Goal: Task Accomplishment & Management: Use online tool/utility

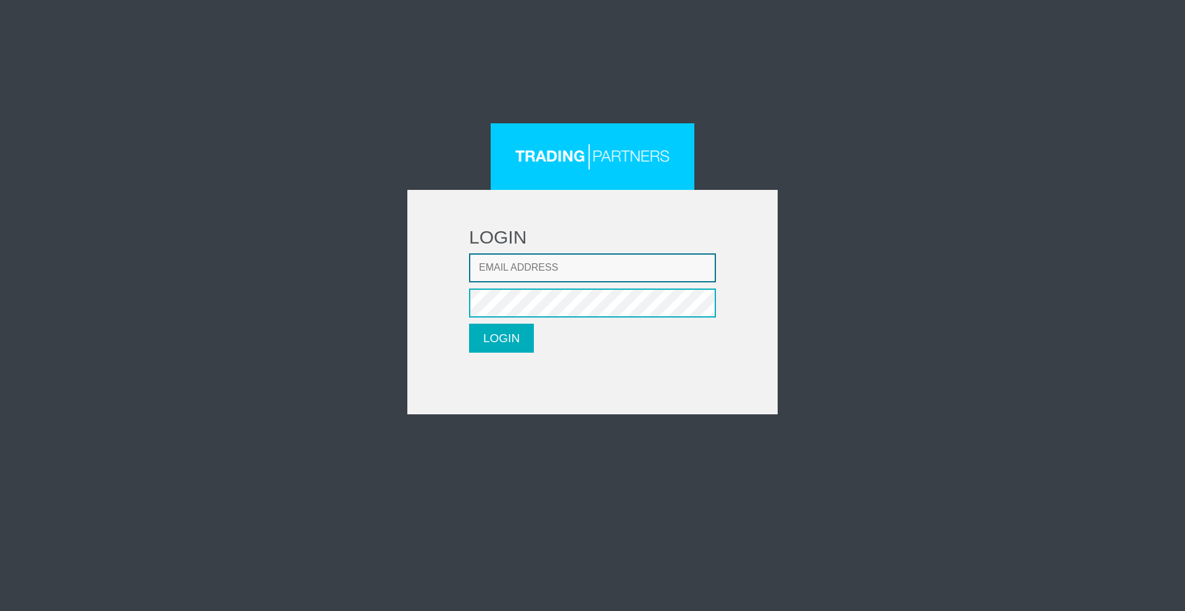
click at [531, 264] on input "Email address" at bounding box center [592, 268] width 247 height 29
type input "[EMAIL_ADDRESS][DOMAIN_NAME]"
click at [516, 332] on button "LOGIN" at bounding box center [501, 338] width 65 height 29
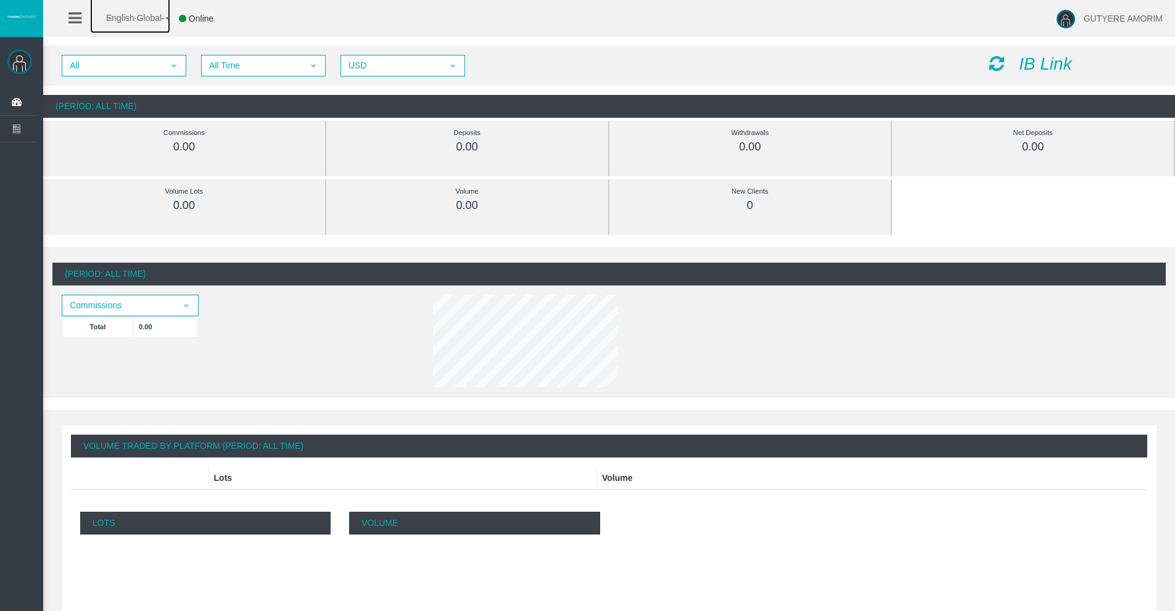
click at [139, 20] on span "English Global" at bounding box center [126, 18] width 72 height 10
click at [143, 19] on span "English Global" at bounding box center [126, 18] width 72 height 10
click at [1028, 60] on icon "IB Link" at bounding box center [1045, 63] width 53 height 19
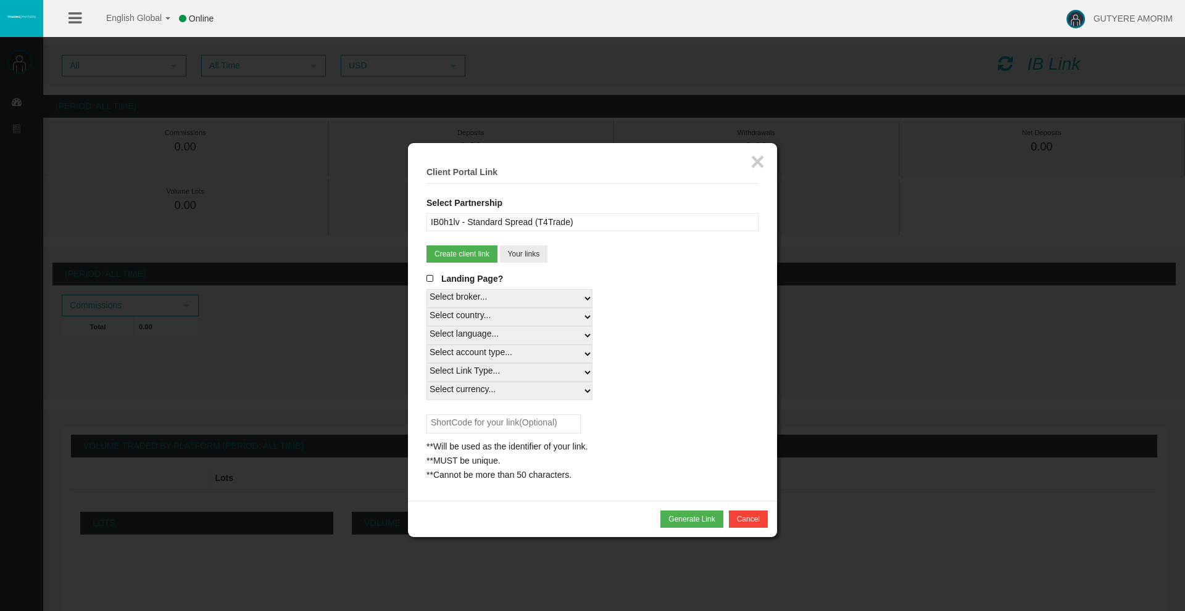
click at [512, 223] on div "IB0h1lv - Standard Spread (T4Trade)" at bounding box center [592, 222] width 332 height 18
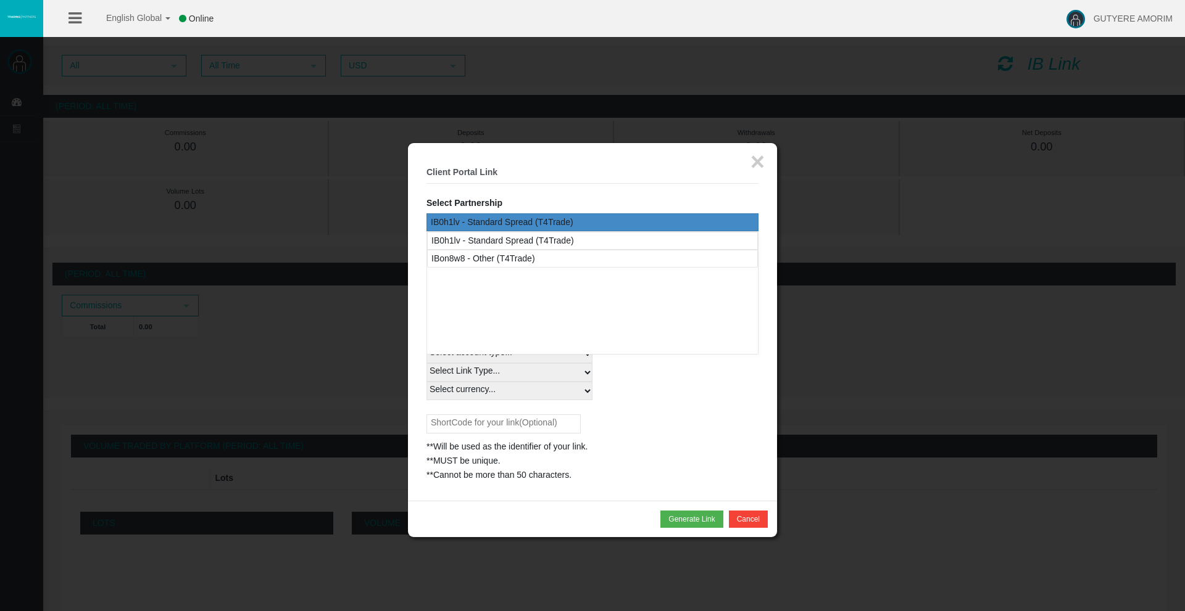
click at [533, 218] on div "IB0h1lv - Standard Spread (T4Trade)" at bounding box center [592, 222] width 332 height 18
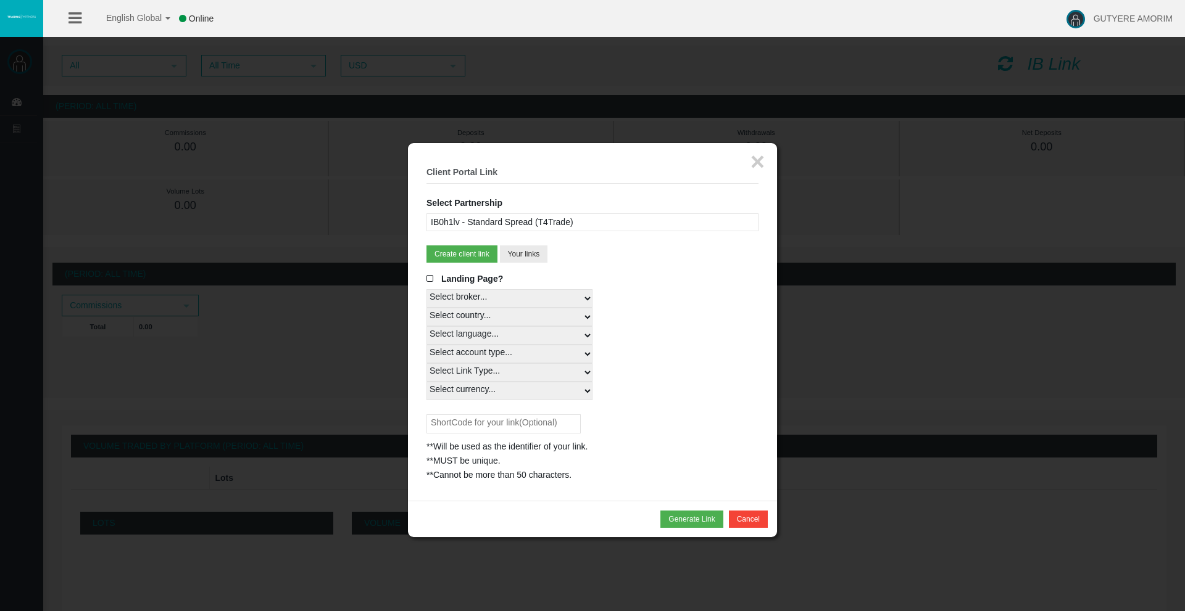
click at [499, 215] on div "IB0h1lv - Standard Spread (T4Trade)" at bounding box center [592, 222] width 332 height 18
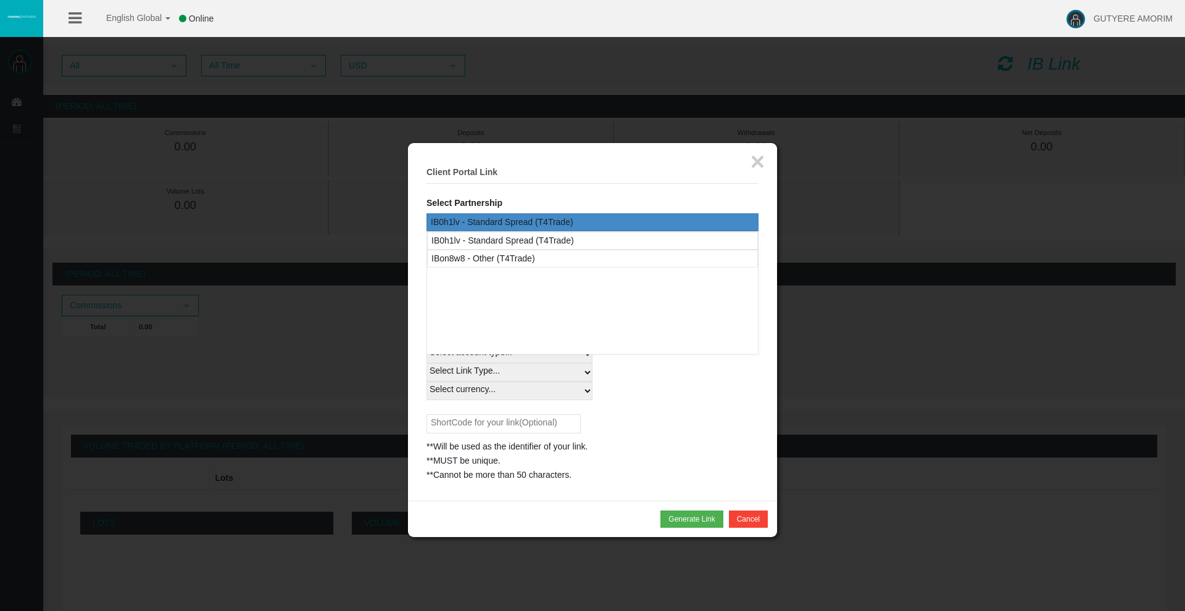
click at [499, 215] on div "IB0h1lv - Standard Spread (T4Trade)" at bounding box center [592, 222] width 332 height 18
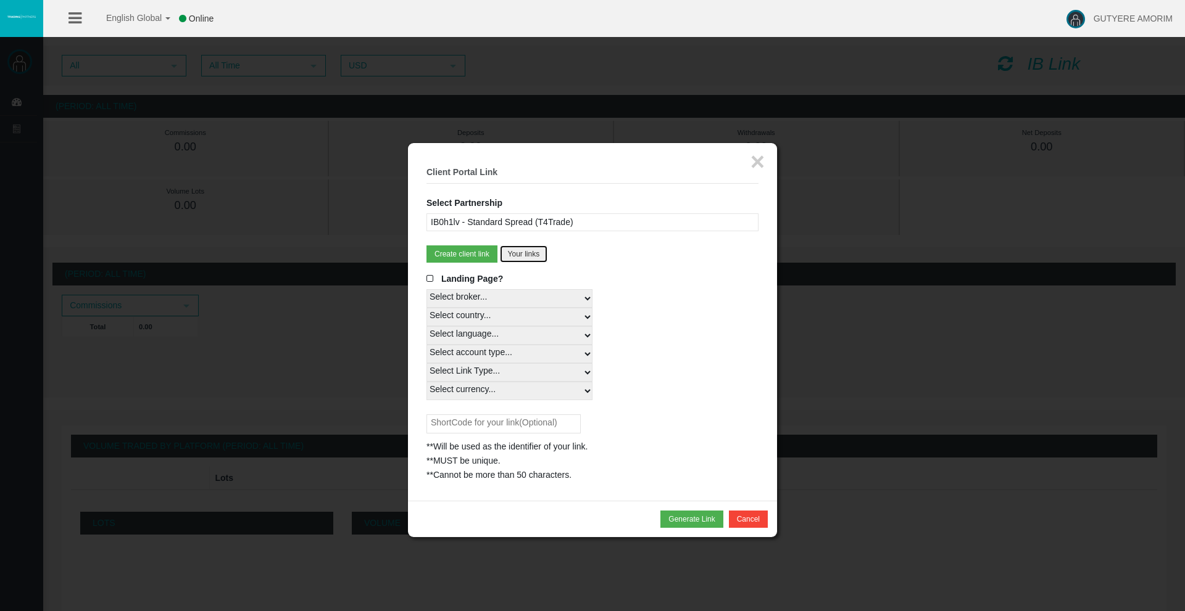
click at [523, 255] on button "Your links" at bounding box center [524, 254] width 48 height 17
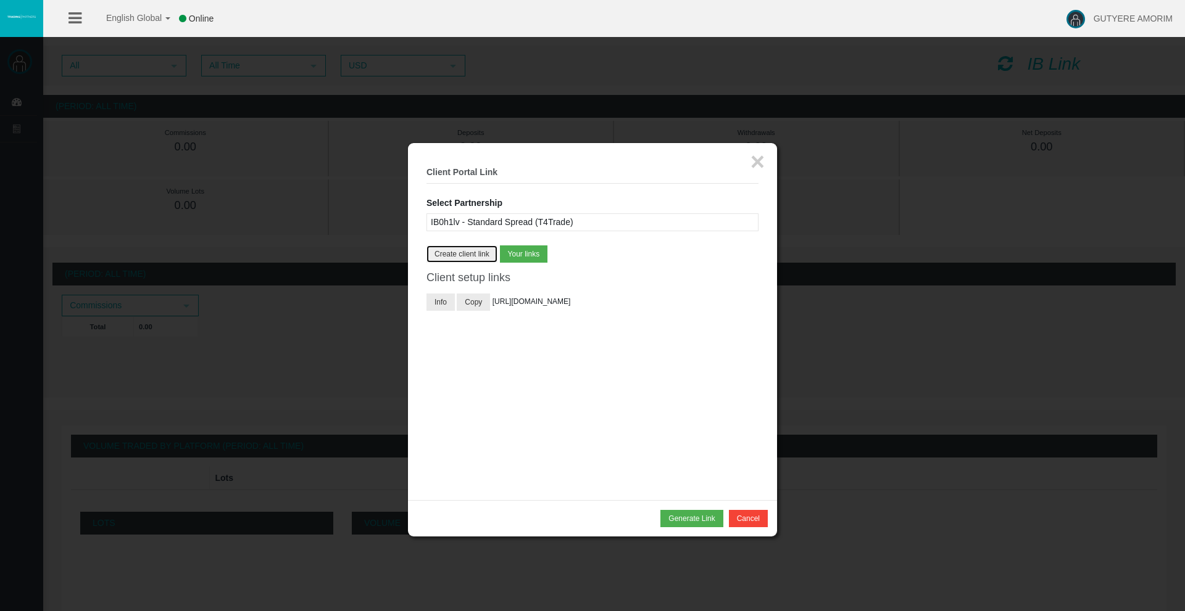
click at [462, 254] on button "Create client link" at bounding box center [461, 254] width 71 height 17
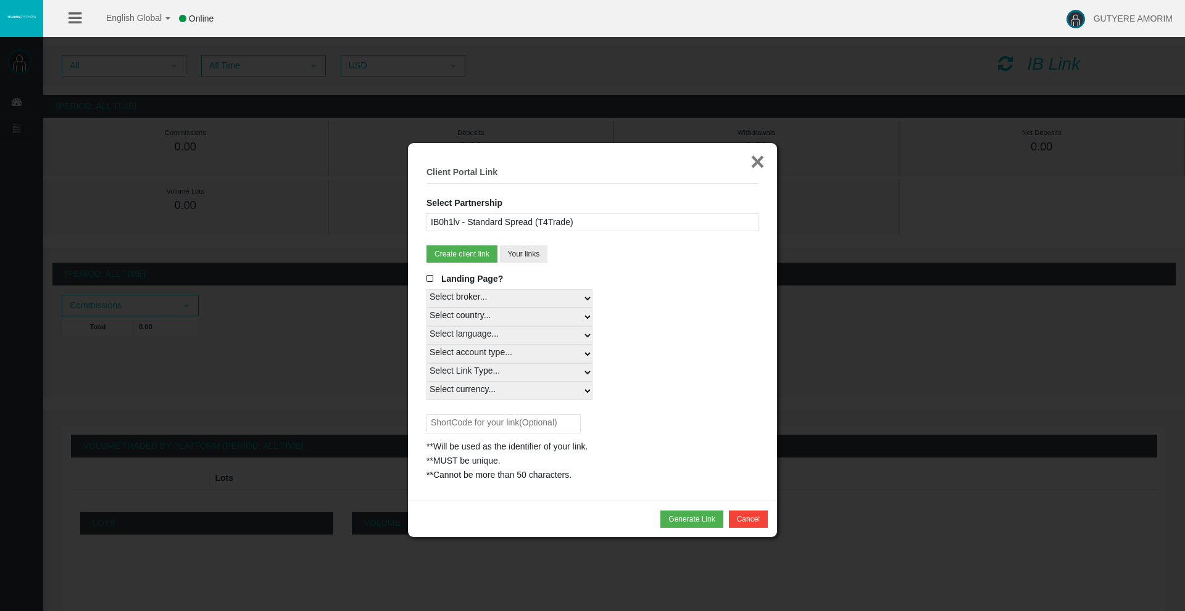
click at [754, 159] on button "×" at bounding box center [757, 161] width 14 height 25
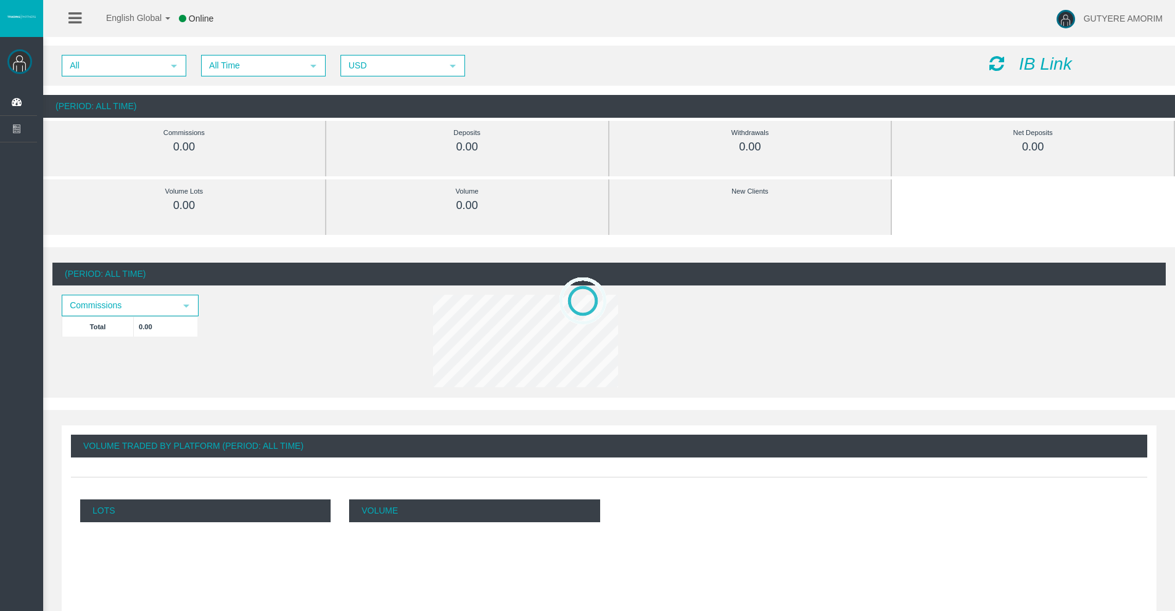
click at [1035, 65] on icon "IB Link" at bounding box center [1045, 63] width 53 height 19
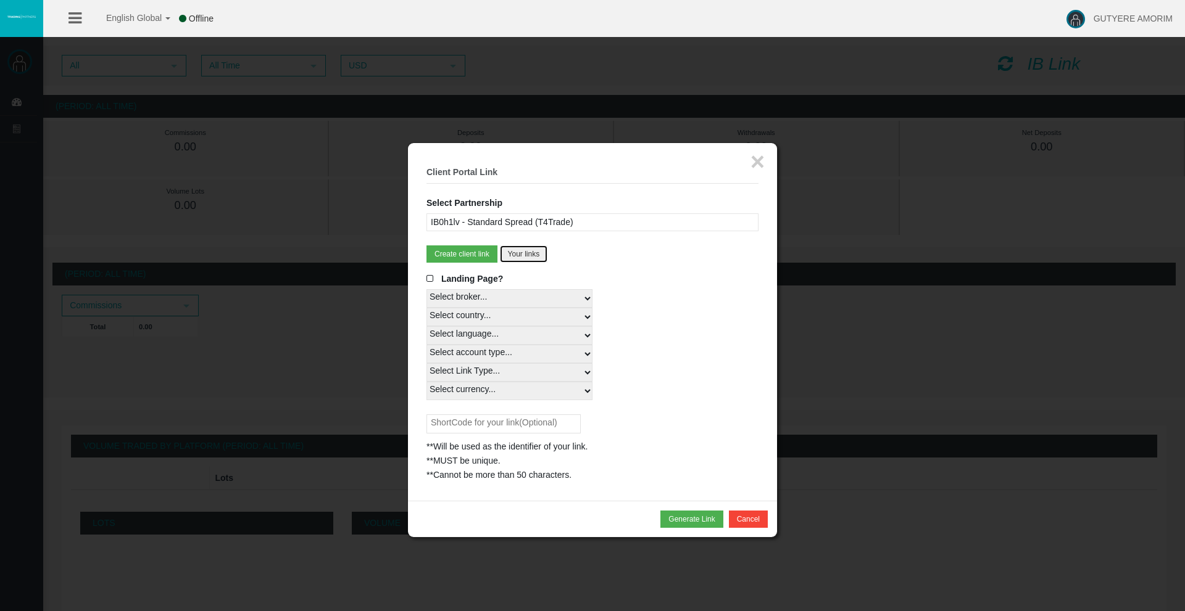
click at [532, 249] on button "Your links" at bounding box center [524, 254] width 48 height 17
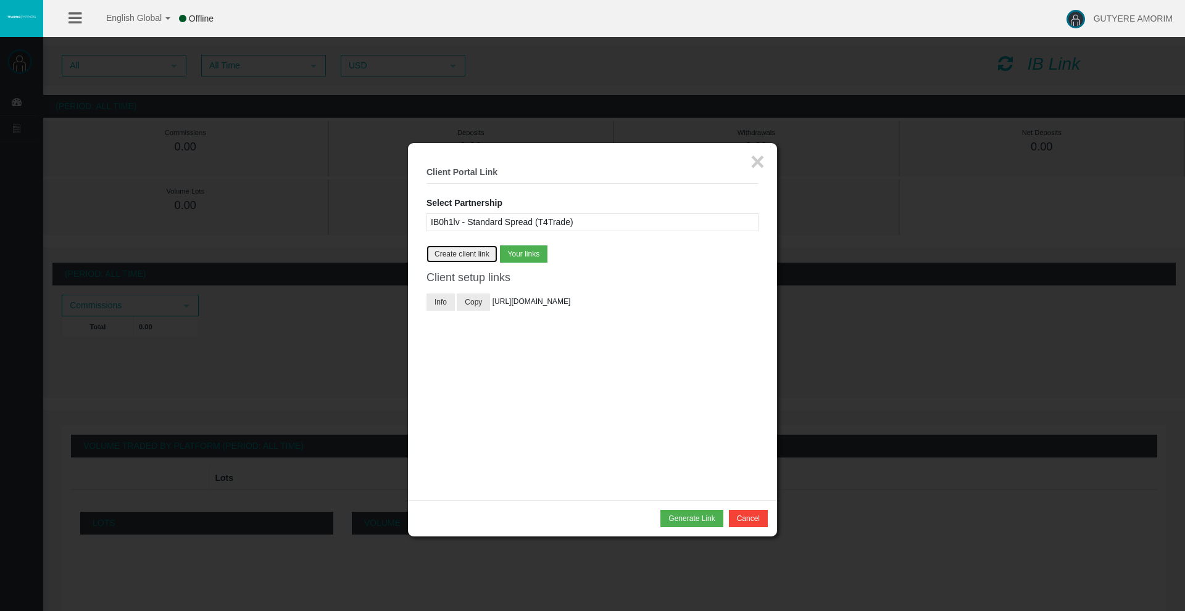
click at [469, 255] on button "Create client link" at bounding box center [461, 254] width 71 height 17
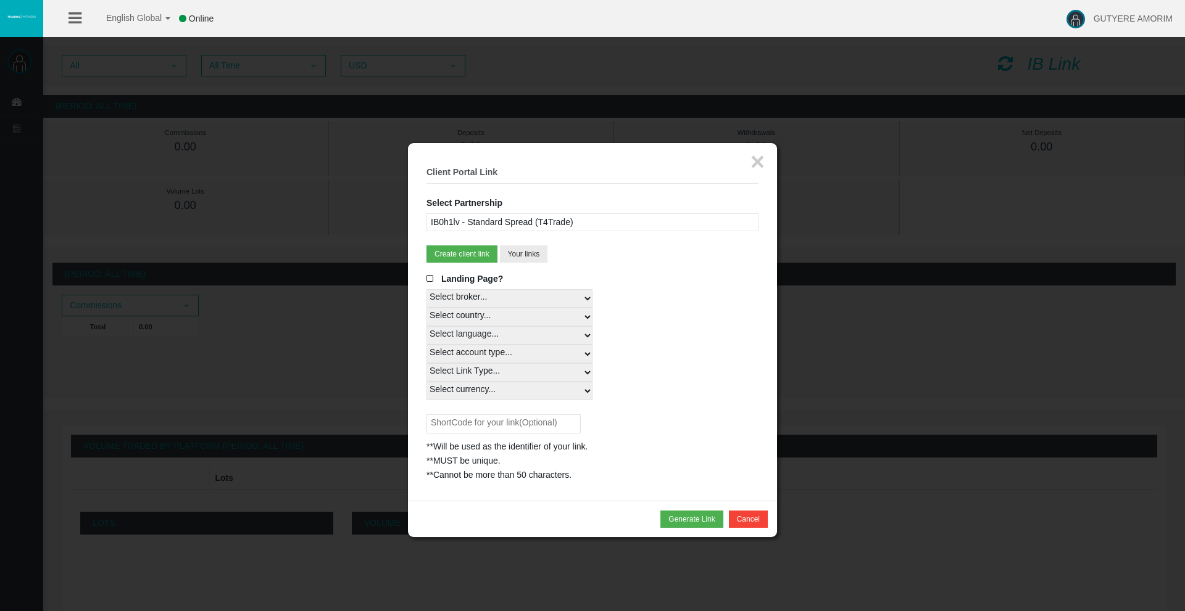
click at [556, 219] on div "IB0h1lv - Standard Spread (T4Trade)" at bounding box center [592, 222] width 332 height 18
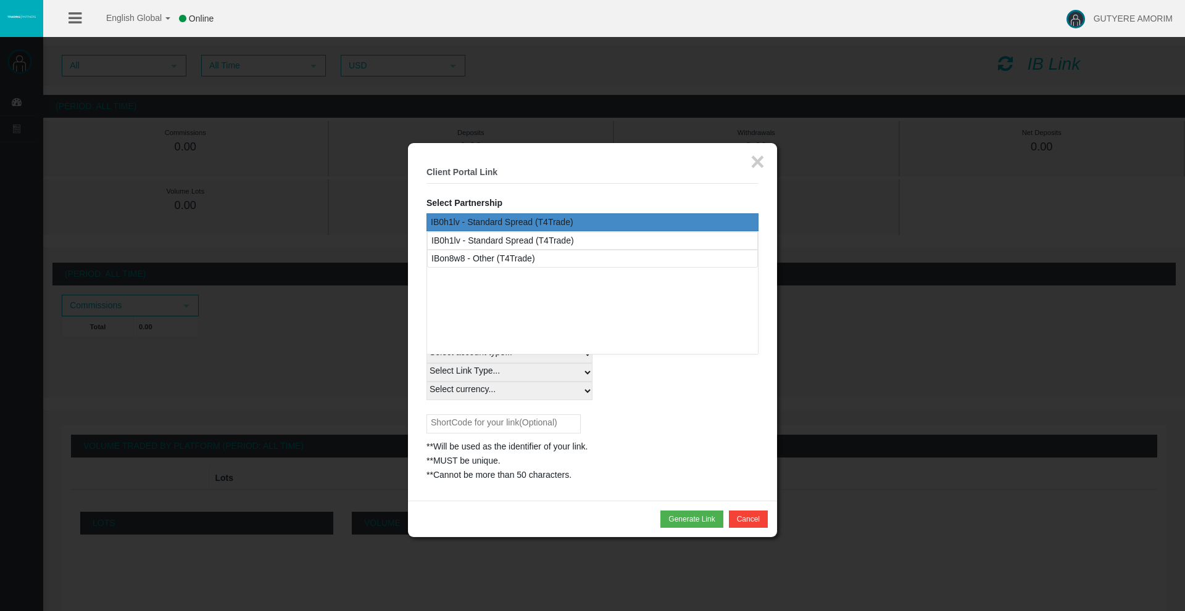
click at [556, 219] on div "IB0h1lv - Standard Spread (T4Trade)" at bounding box center [592, 222] width 332 height 18
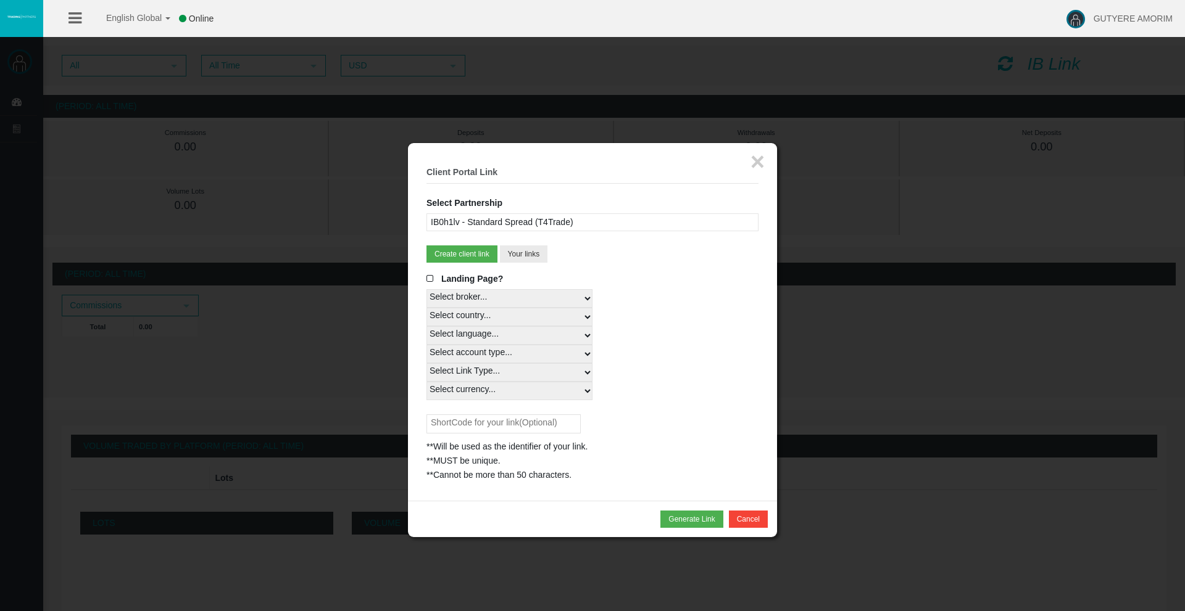
click at [434, 278] on span at bounding box center [432, 279] width 12 height 9
click at [0, 0] on input "Landing Page?" at bounding box center [0, 0] width 0 height 0
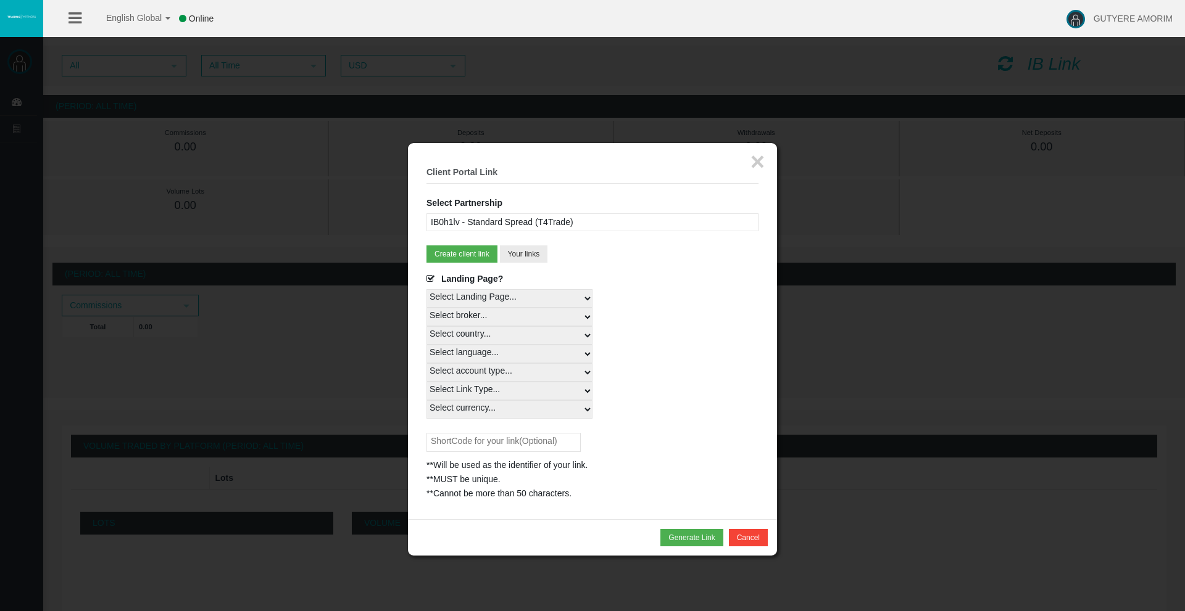
click at [459, 278] on span "Landing Page?" at bounding box center [472, 279] width 62 height 10
click at [0, 0] on input "Landing Page?" at bounding box center [0, 0] width 0 height 0
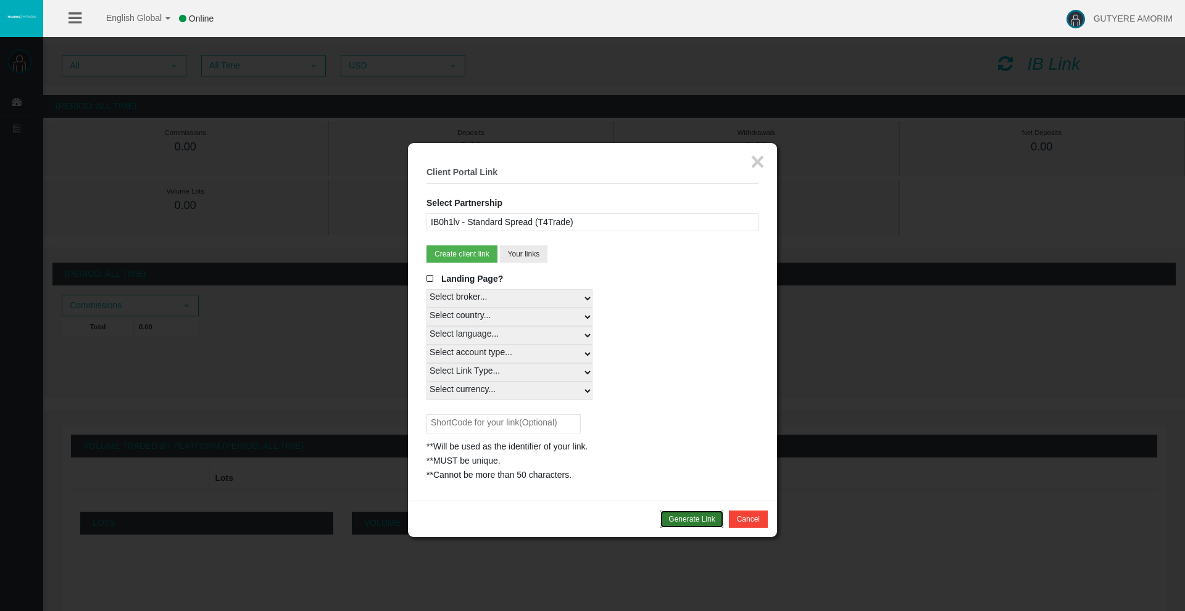
click at [677, 515] on button "Generate Link" at bounding box center [691, 519] width 62 height 17
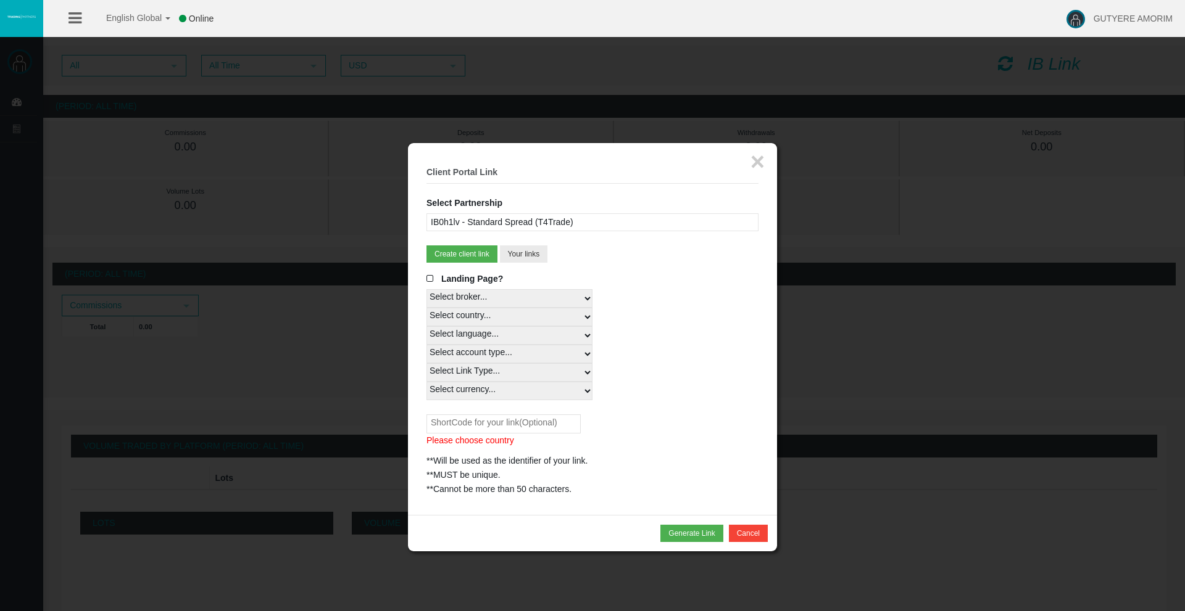
click at [519, 429] on input "text" at bounding box center [503, 424] width 154 height 19
click at [685, 535] on button "Generate Link" at bounding box center [691, 533] width 62 height 17
click at [688, 531] on button "Generate Link" at bounding box center [691, 533] width 62 height 17
drag, startPoint x: 482, startPoint y: 421, endPoint x: 340, endPoint y: 421, distance: 142.5
click at [340, 421] on body "English Global 简体中文 English Global 日本語 한국어 Online GUTYERE AMORIM Help Log Out G…" at bounding box center [592, 305] width 1185 height 611
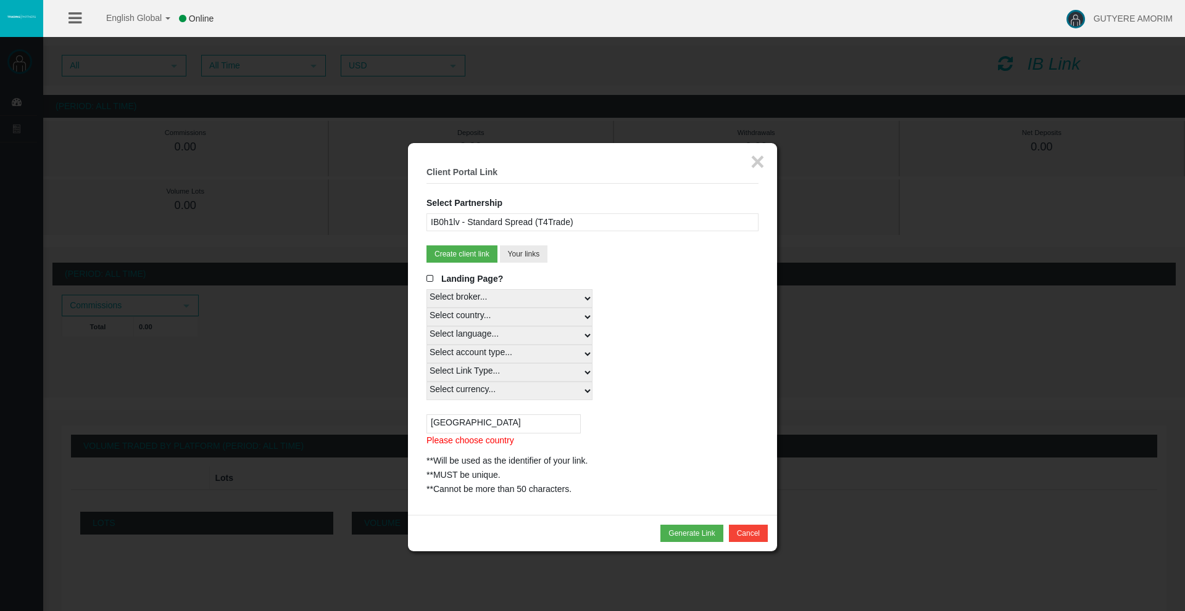
click at [441, 444] on p "Please choose country" at bounding box center [592, 441] width 332 height 14
drag, startPoint x: 491, startPoint y: 421, endPoint x: 416, endPoint y: 420, distance: 74.7
click at [416, 420] on div "× Client Portal Link Select Partnership IB0h1lv - Standard Spread (T4Trade) IBo…" at bounding box center [592, 329] width 369 height 372
click at [470, 423] on input "[GEOGRAPHIC_DATA]" at bounding box center [503, 424] width 154 height 19
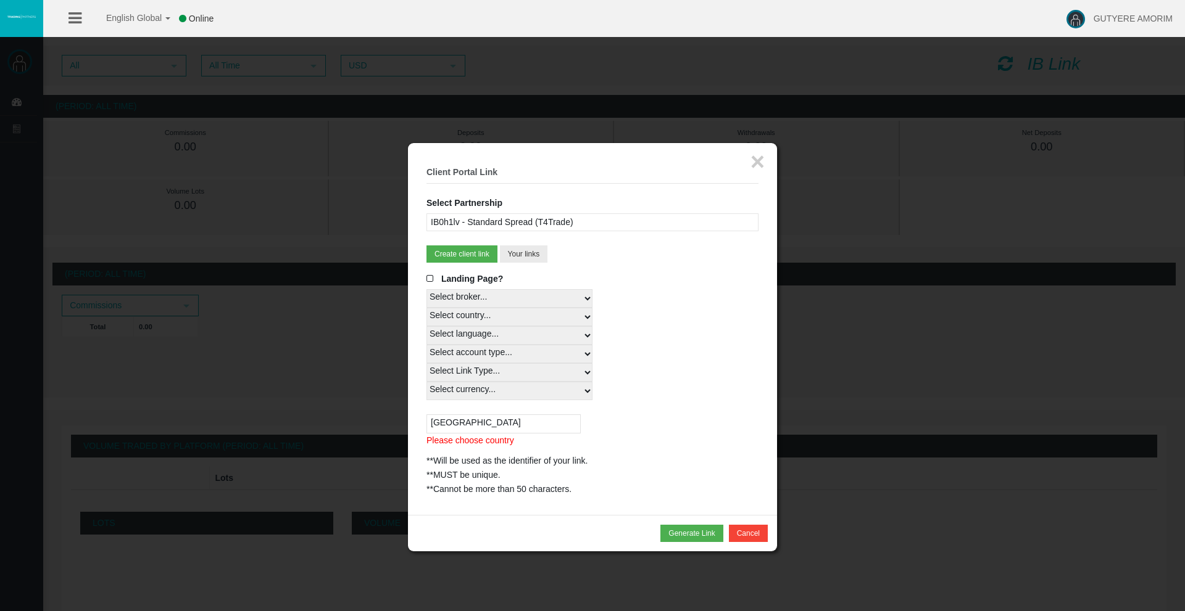
click at [429, 278] on span at bounding box center [432, 279] width 12 height 9
click at [0, 0] on input "Landing Page?" at bounding box center [0, 0] width 0 height 0
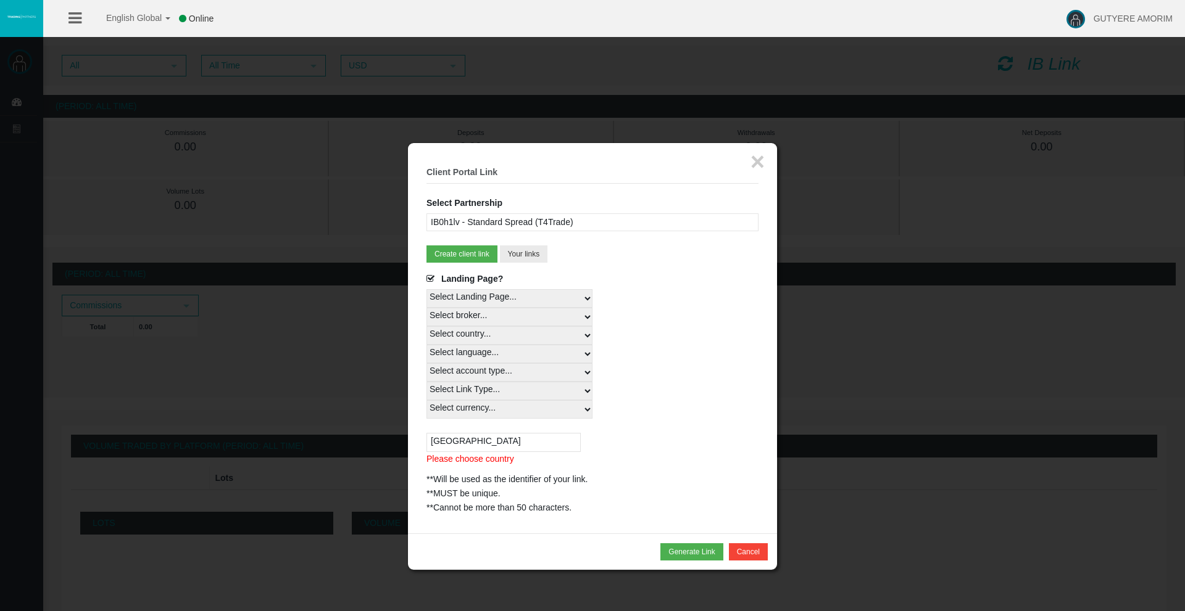
click at [454, 445] on input "[GEOGRAPHIC_DATA]" at bounding box center [503, 442] width 154 height 19
drag, startPoint x: 469, startPoint y: 437, endPoint x: 366, endPoint y: 437, distance: 102.4
click at [366, 437] on body "English Global 简体中文 English Global 日本語 한국어 Online GUTYERE AMORIM Help Log Out G…" at bounding box center [592, 305] width 1185 height 611
type input "[GEOGRAPHIC_DATA]"
click at [452, 278] on span "Landing Page?" at bounding box center [472, 279] width 62 height 10
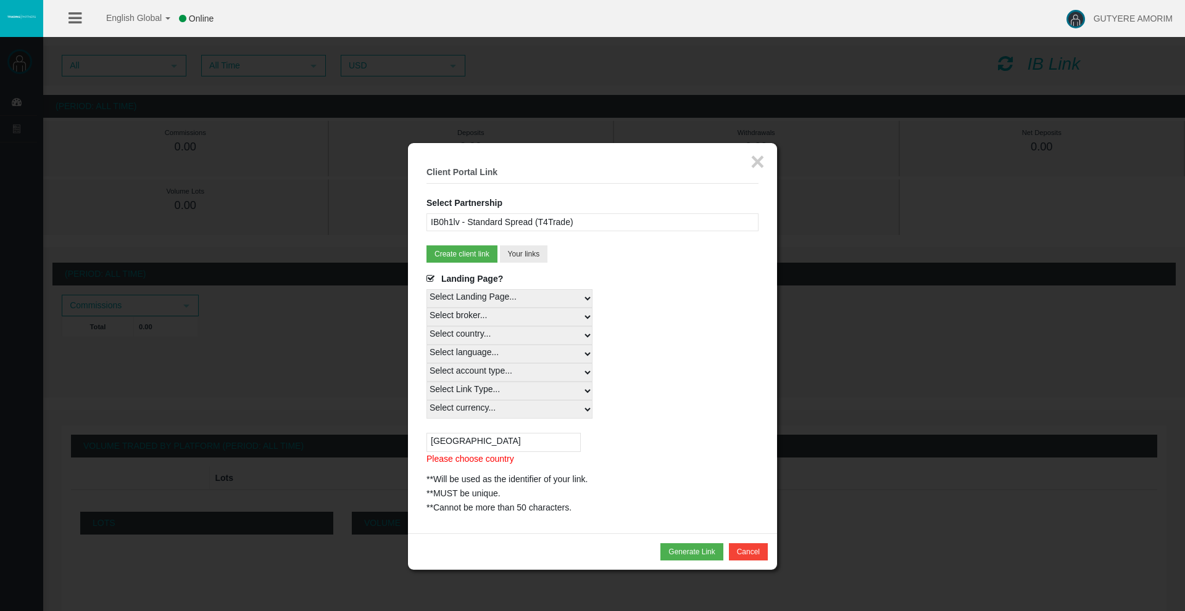
click at [0, 0] on input "Landing Page?" at bounding box center [0, 0] width 0 height 0
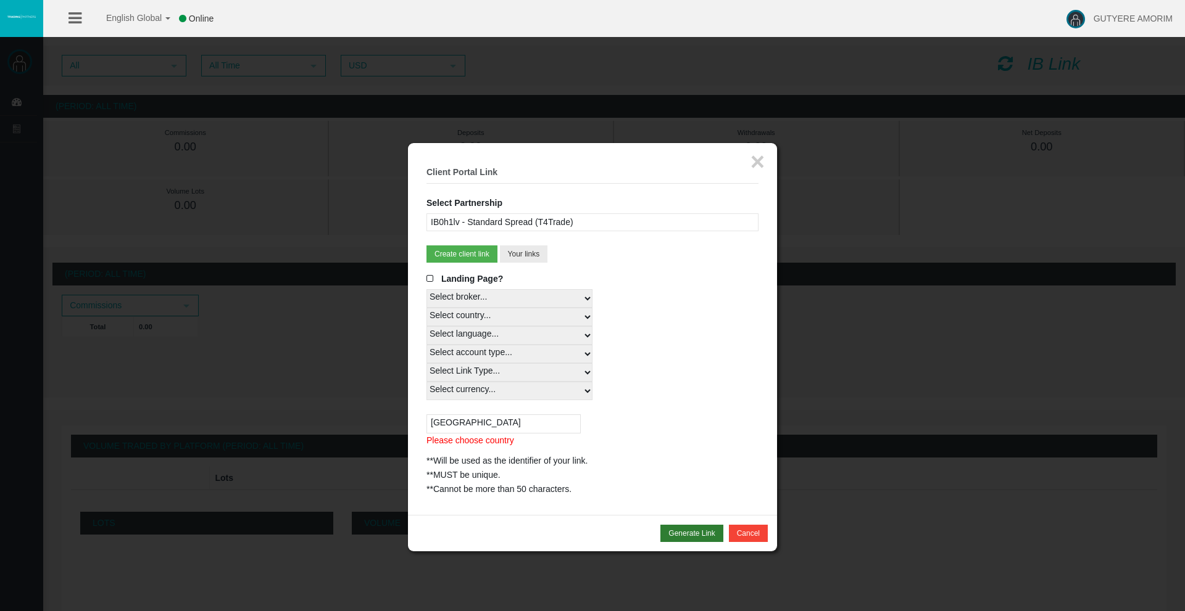
click at [680, 525] on div "Generate Link Cancel" at bounding box center [592, 533] width 369 height 36
click at [682, 532] on button "Generate Link" at bounding box center [691, 533] width 62 height 17
click at [694, 534] on button "Generate Link" at bounding box center [691, 533] width 62 height 17
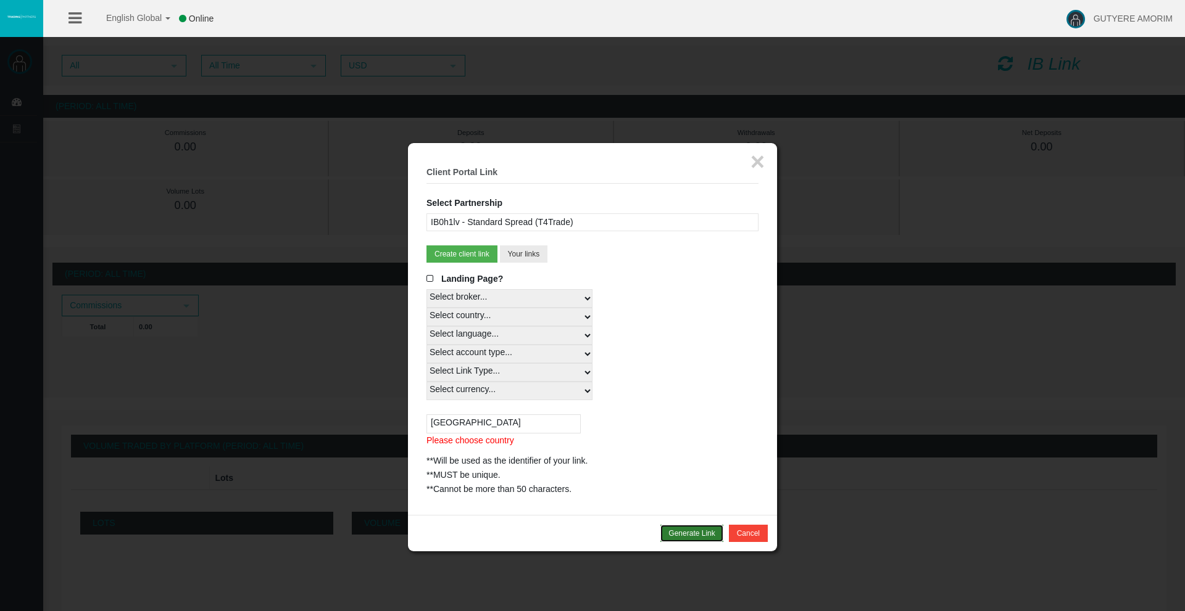
click at [694, 534] on button "Generate Link" at bounding box center [691, 533] width 62 height 17
click at [738, 536] on button "Cancel" at bounding box center [748, 533] width 39 height 17
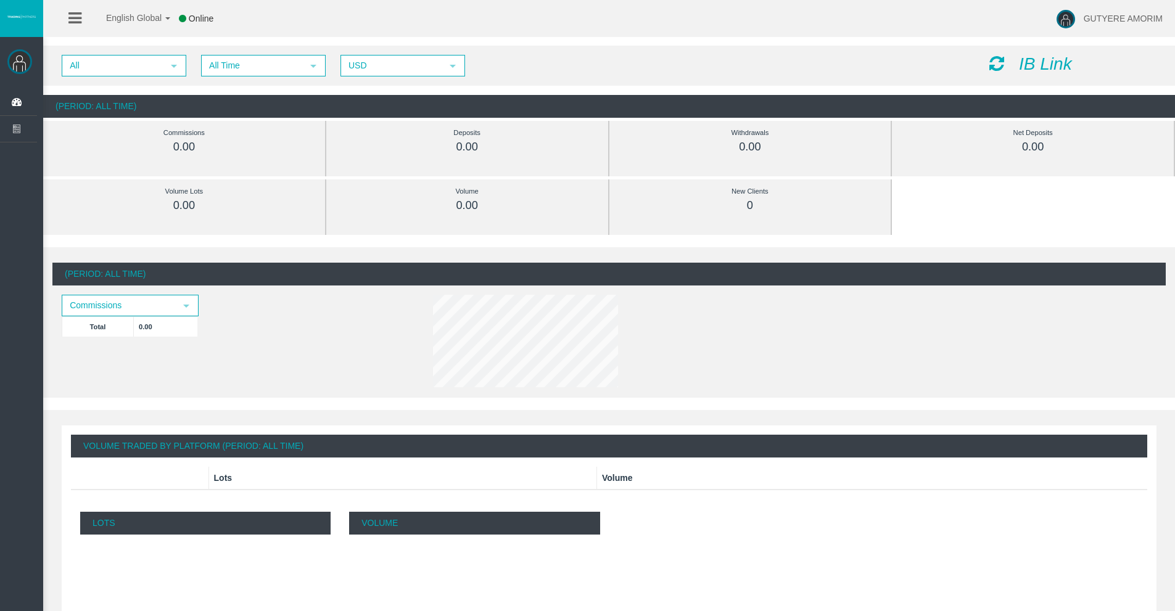
click at [999, 64] on icon at bounding box center [997, 63] width 15 height 17
click at [1009, 67] on div "IB Link" at bounding box center [1073, 64] width 186 height 19
click at [1027, 63] on icon "IB Link" at bounding box center [1045, 63] width 53 height 19
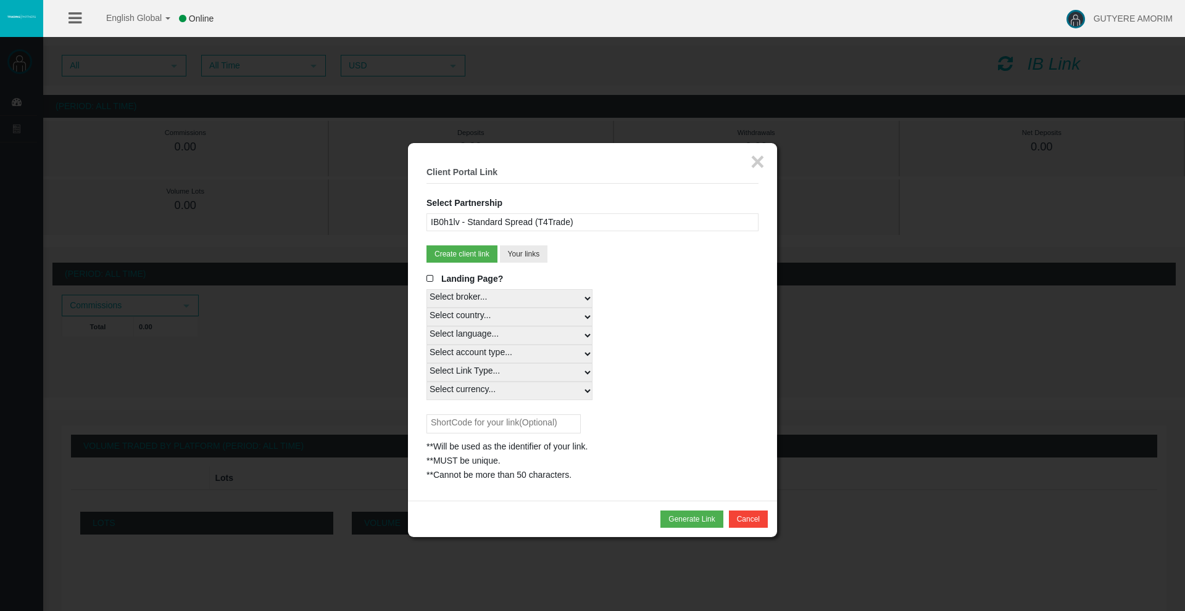
click at [503, 221] on div "IB0h1lv - Standard Spread (T4Trade)" at bounding box center [592, 222] width 332 height 18
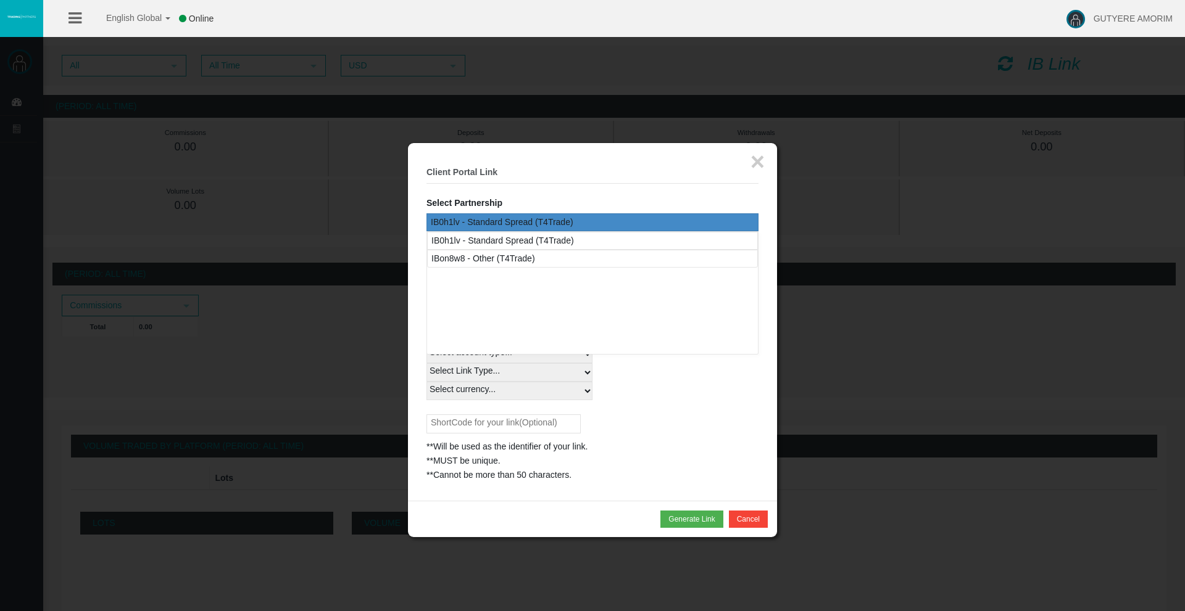
click at [503, 221] on div "IB0h1lv - Standard Spread (T4Trade)" at bounding box center [592, 222] width 332 height 18
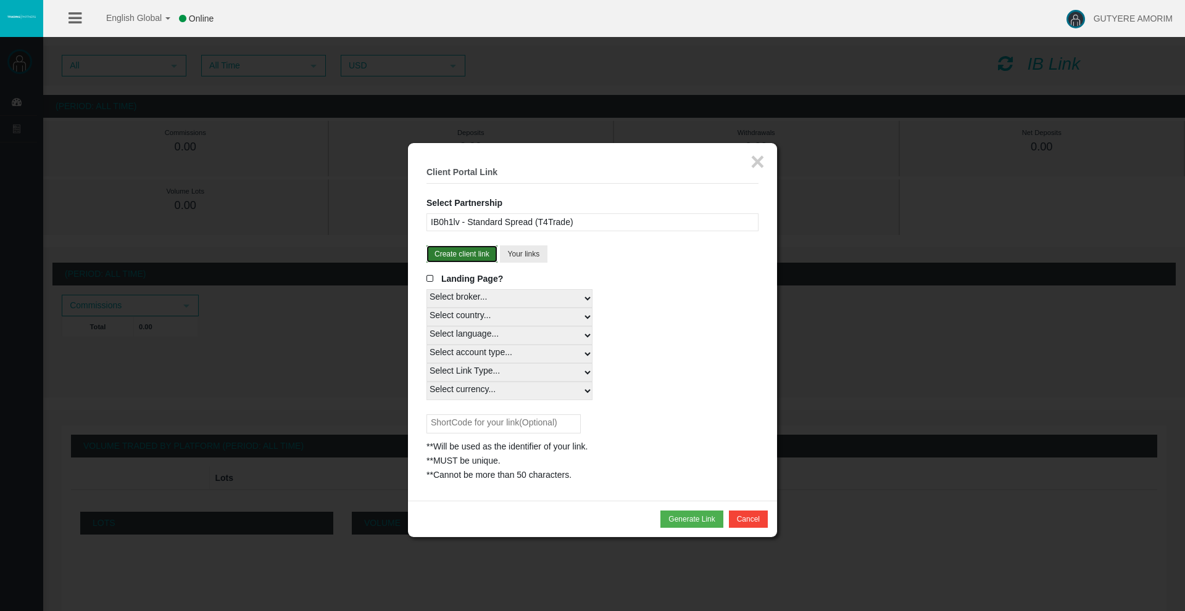
click at [462, 254] on button "Create client link" at bounding box center [461, 254] width 71 height 17
click at [705, 520] on button "Generate Link" at bounding box center [691, 519] width 62 height 17
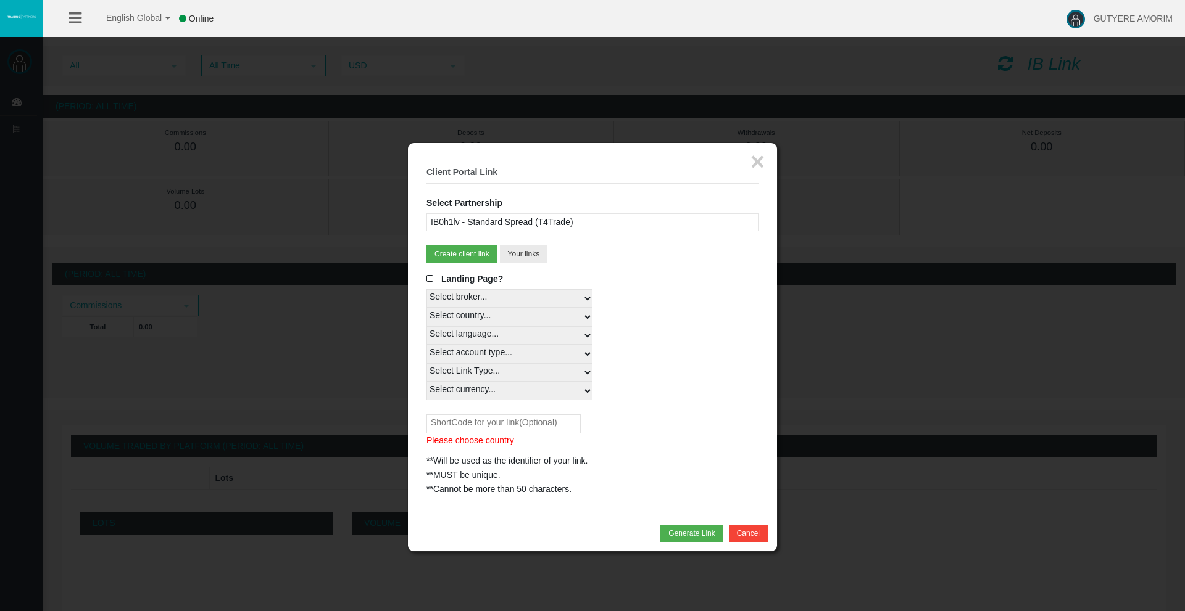
click at [565, 218] on div "IB0h1lv - Standard Spread (T4Trade)" at bounding box center [592, 222] width 332 height 18
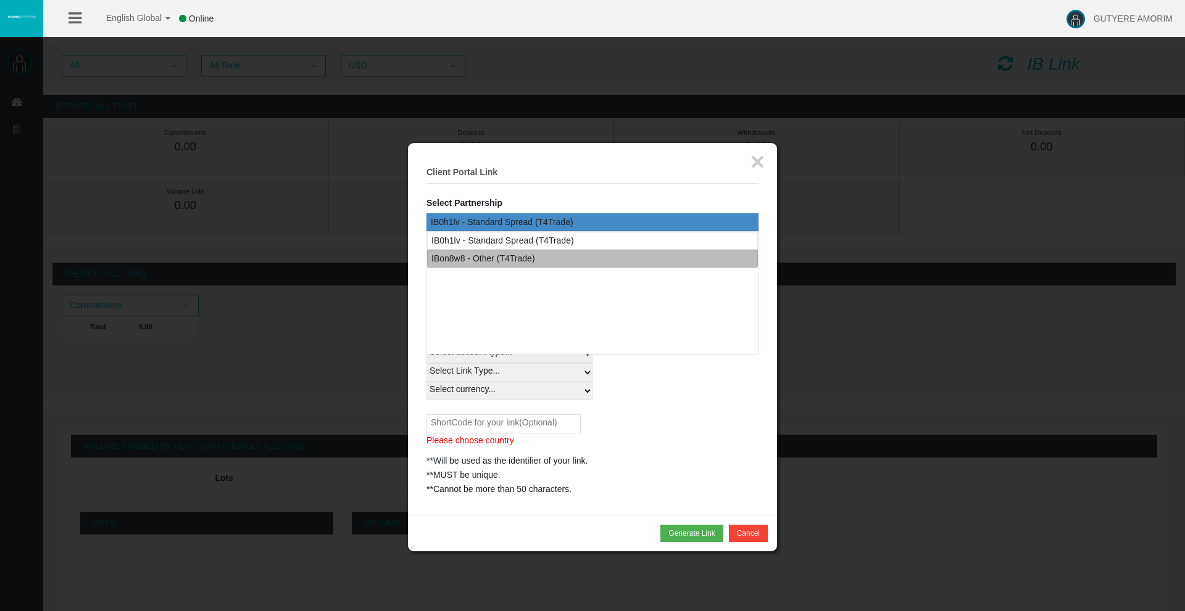
click at [481, 260] on div "IBon8w8 - Other (T4Trade)" at bounding box center [483, 259] width 104 height 14
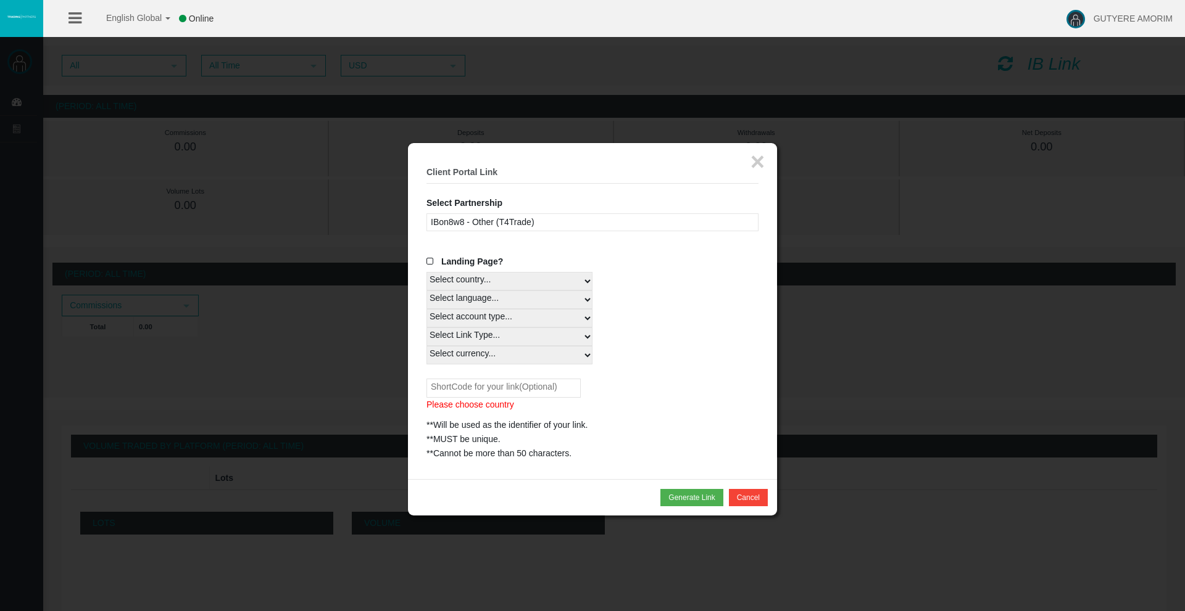
click at [458, 281] on select "Select country... Rest of the World" at bounding box center [509, 281] width 166 height 19
select select
click at [426, 272] on select "Select country... Rest of the World" at bounding box center [509, 281] width 166 height 19
click at [461, 297] on select "Select language... English Japanese Chinese Portuguese Spanish Czech German Fre…" at bounding box center [509, 300] width 166 height 19
select select
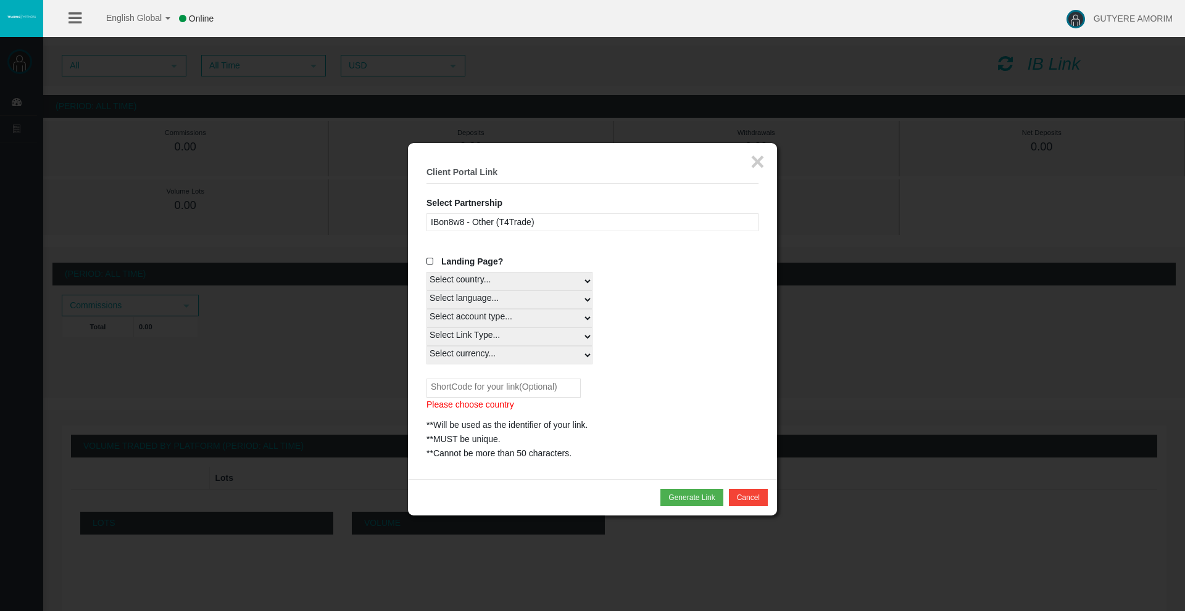
click at [426, 291] on select "Select language... English Japanese Chinese Portuguese Spanish Czech German Fre…" at bounding box center [509, 300] width 166 height 19
click at [513, 223] on div "IBon8w8 - Other (T4Trade)" at bounding box center [592, 222] width 332 height 18
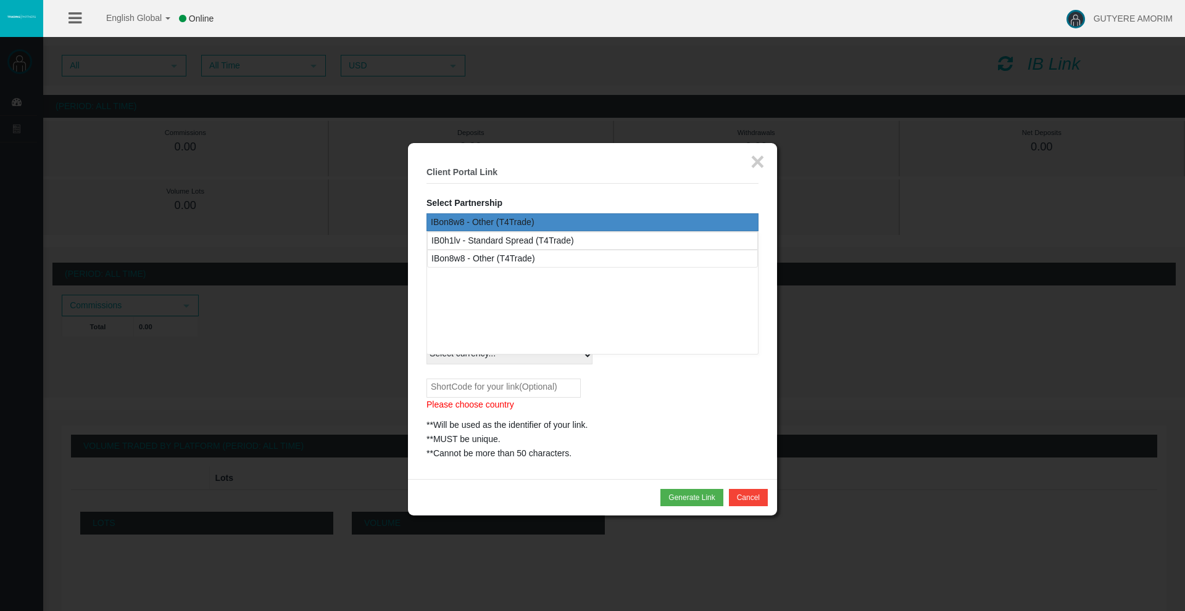
click at [513, 223] on div "IBon8w8 - Other (T4Trade)" at bounding box center [592, 222] width 332 height 18
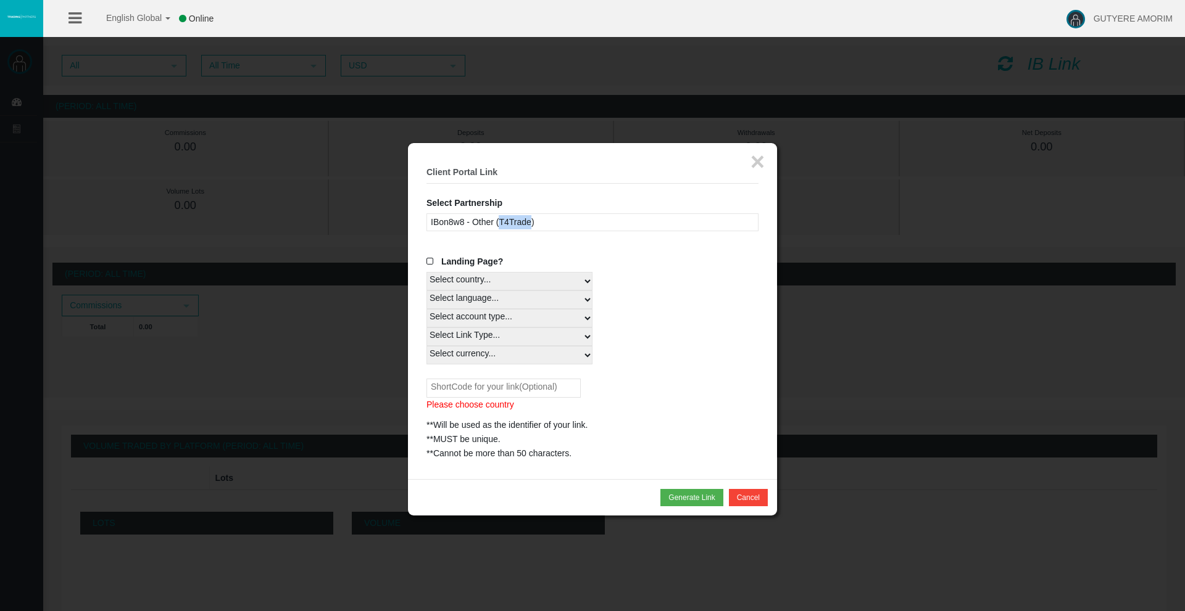
click at [513, 223] on div "IBon8w8 - Other (T4Trade)" at bounding box center [592, 222] width 332 height 18
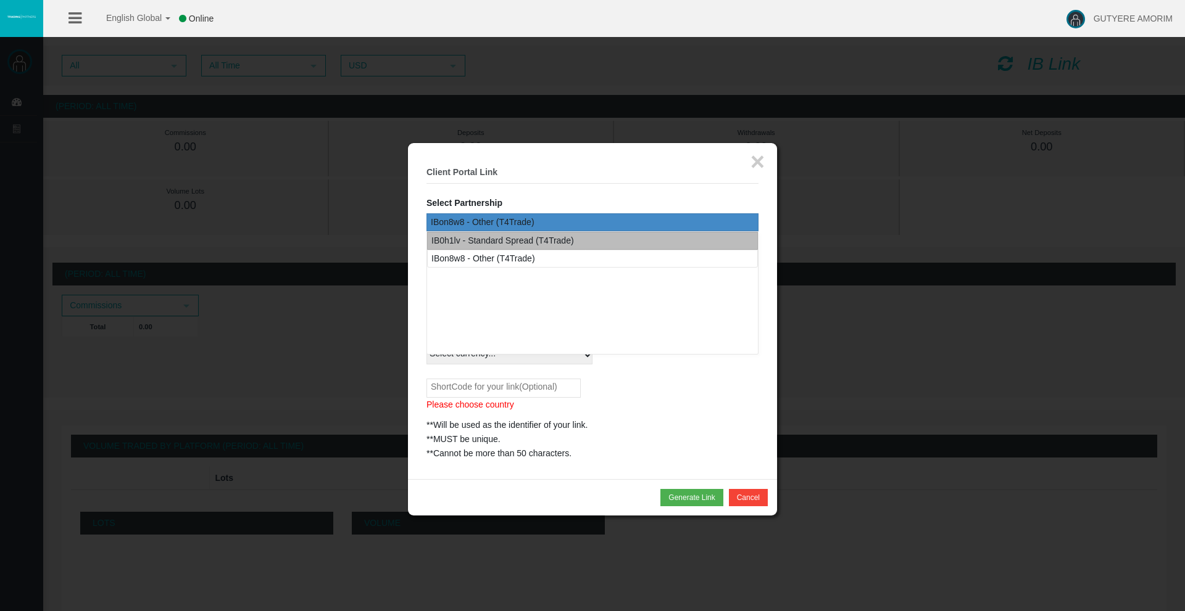
click at [510, 243] on div "IB0h1lv - Standard Spread (T4Trade)" at bounding box center [502, 241] width 143 height 14
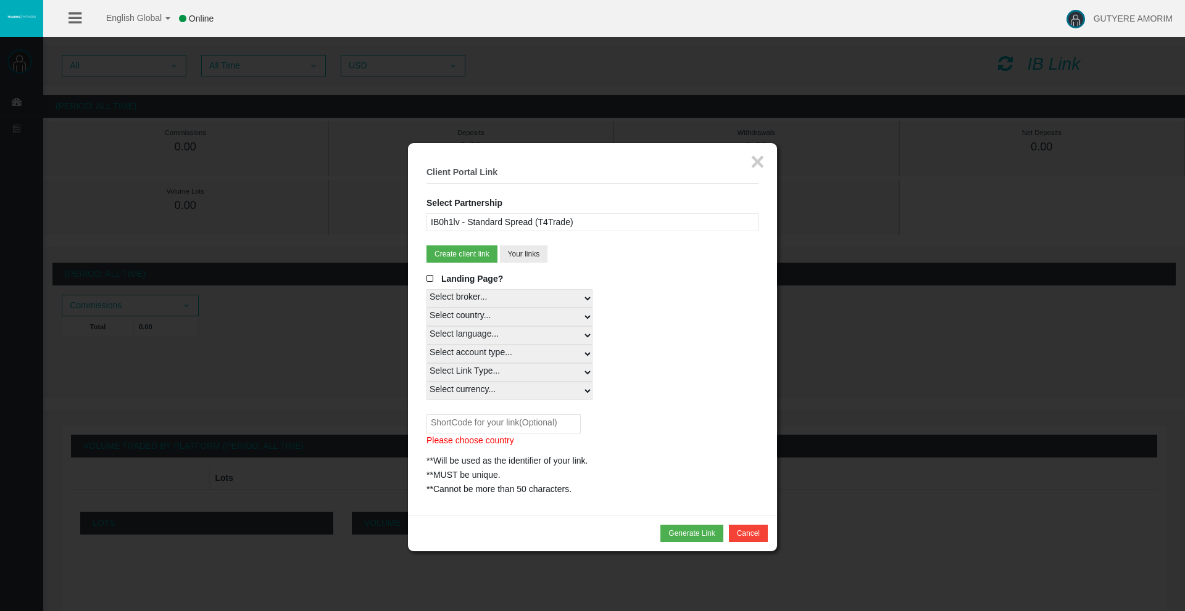
click at [478, 299] on select "Select broker... T4Trade" at bounding box center [509, 298] width 166 height 19
click at [426, 289] on select "Select broker... T4Trade" at bounding box center [509, 298] width 166 height 19
click at [498, 315] on select "Select country... Rest of the World" at bounding box center [509, 317] width 166 height 19
select select
click at [426, 308] on select "Select country... Rest of the World" at bounding box center [509, 317] width 166 height 19
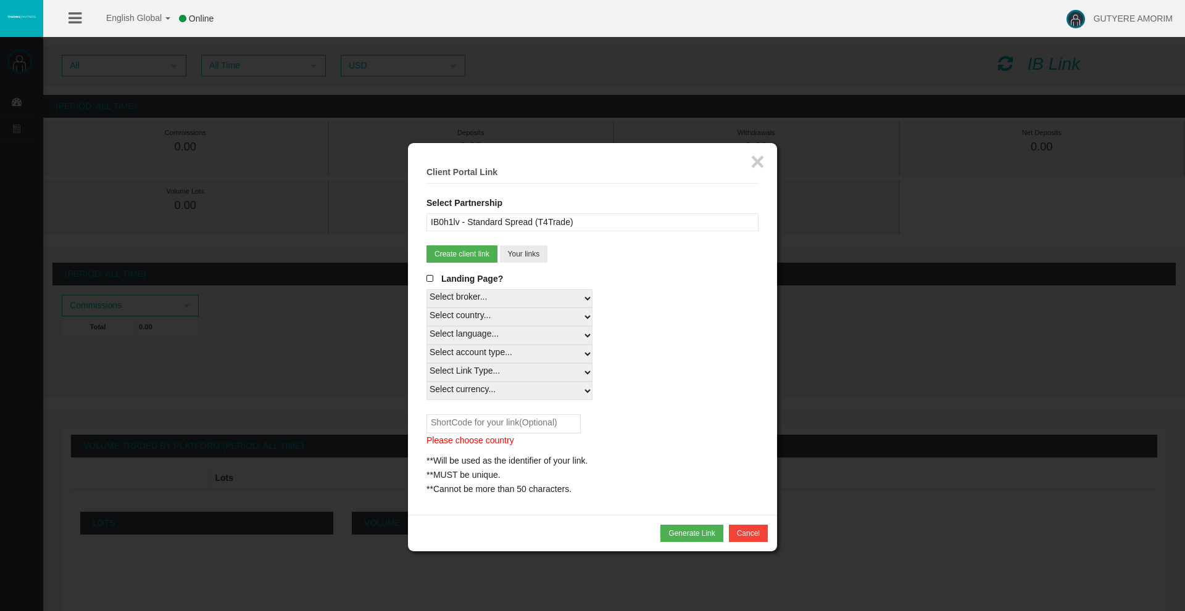
click at [487, 335] on select "Select language... English Japanese Chinese Portuguese Spanish Czech German Fre…" at bounding box center [509, 335] width 166 height 19
select select
click at [426, 326] on select "Select language... English Japanese Chinese Portuguese Spanish Czech German Fre…" at bounding box center [509, 335] width 166 height 19
click at [574, 348] on select "Select account type... All Platforms Trade Copy MT4 LiveFloatingSpreadAccount M…" at bounding box center [509, 354] width 166 height 19
select select
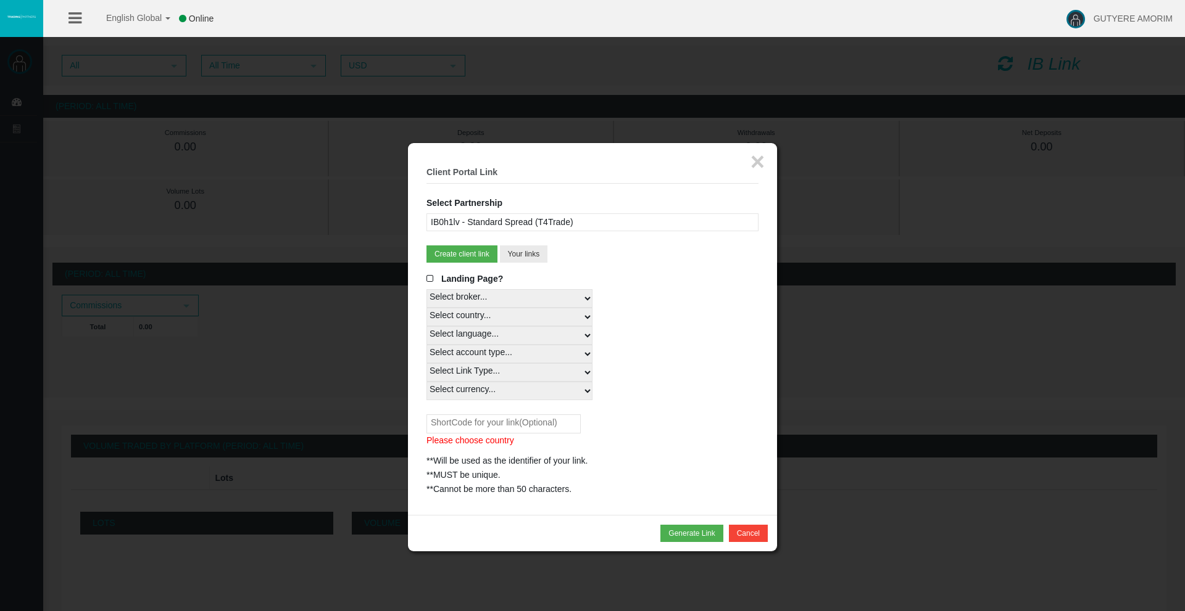
click at [426, 345] on select "Select account type... All Platforms Trade Copy MT4 LiveFloatingSpreadAccount M…" at bounding box center [509, 354] width 166 height 19
click at [544, 373] on select "Select Link Type... Real" at bounding box center [509, 372] width 166 height 19
select select "Real"
click at [426, 363] on select "Select Link Type... Real" at bounding box center [509, 372] width 166 height 19
click at [569, 398] on select "Select currency... All Currencies" at bounding box center [509, 391] width 166 height 19
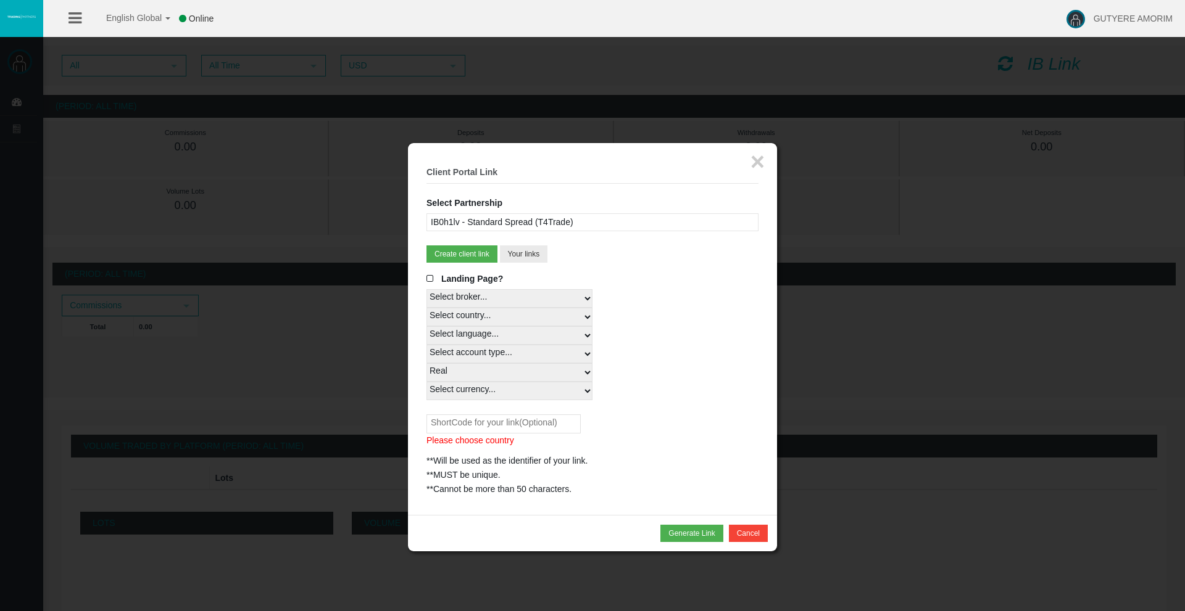
select select "All Currencies"
click at [426, 382] on select "Select currency... All Currencies" at bounding box center [509, 391] width 166 height 19
click at [519, 426] on input "text" at bounding box center [503, 424] width 154 height 19
type input "Sanduk"
click at [500, 458] on div "**Will be used as the identifier of your link." at bounding box center [592, 461] width 332 height 14
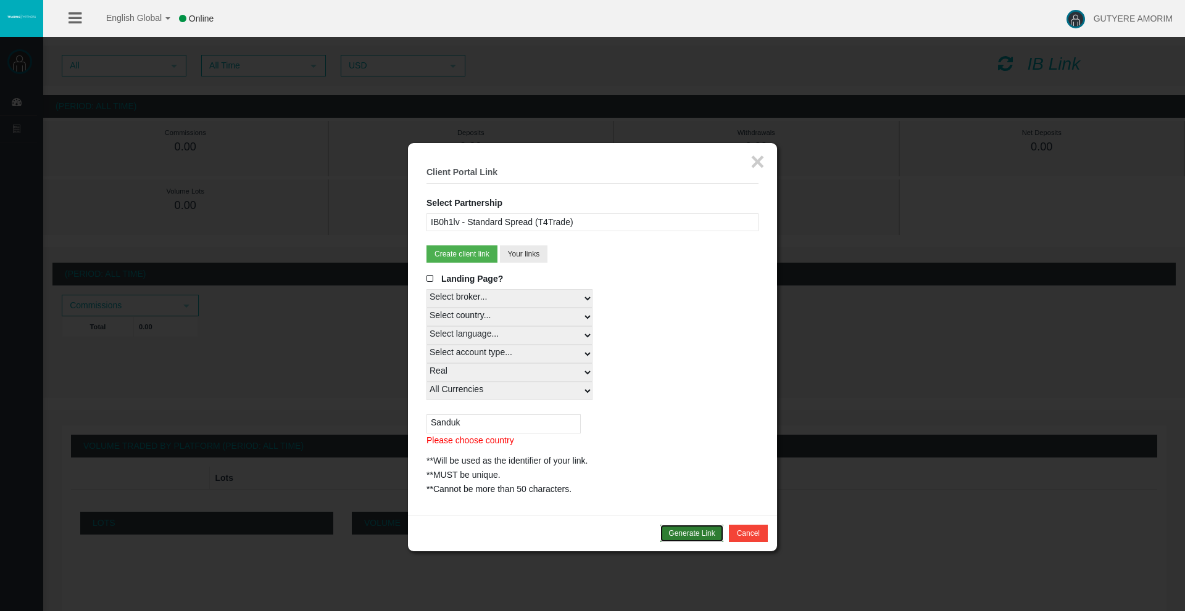
click at [701, 535] on button "Generate Link" at bounding box center [691, 533] width 62 height 17
click at [526, 258] on button "Your links" at bounding box center [524, 254] width 48 height 17
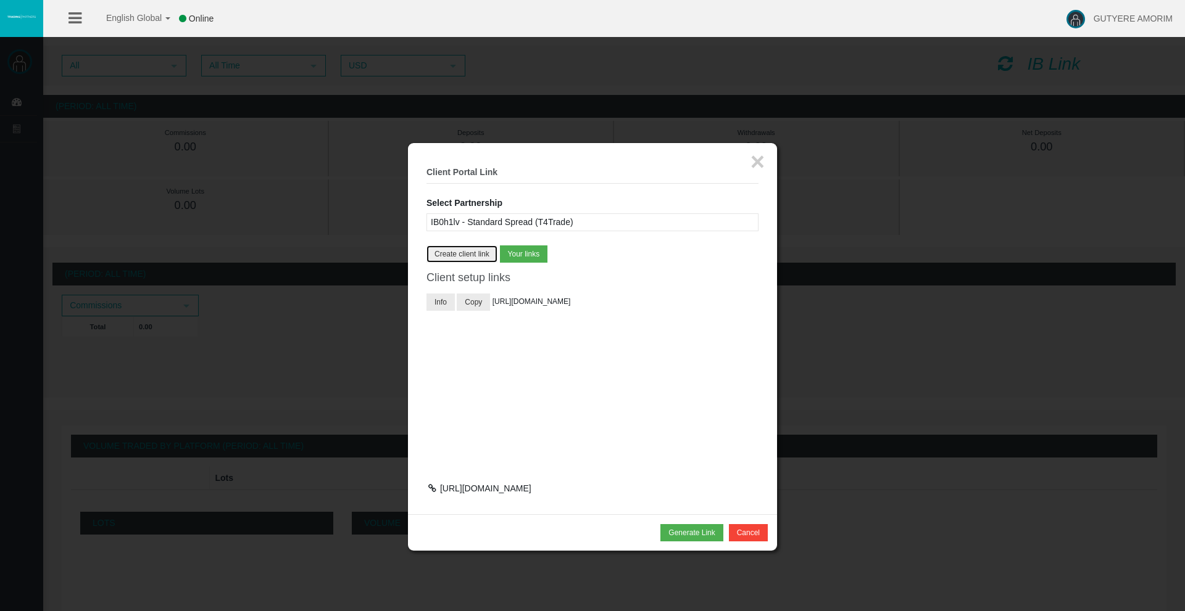
click at [466, 250] on button "Create client link" at bounding box center [461, 254] width 71 height 17
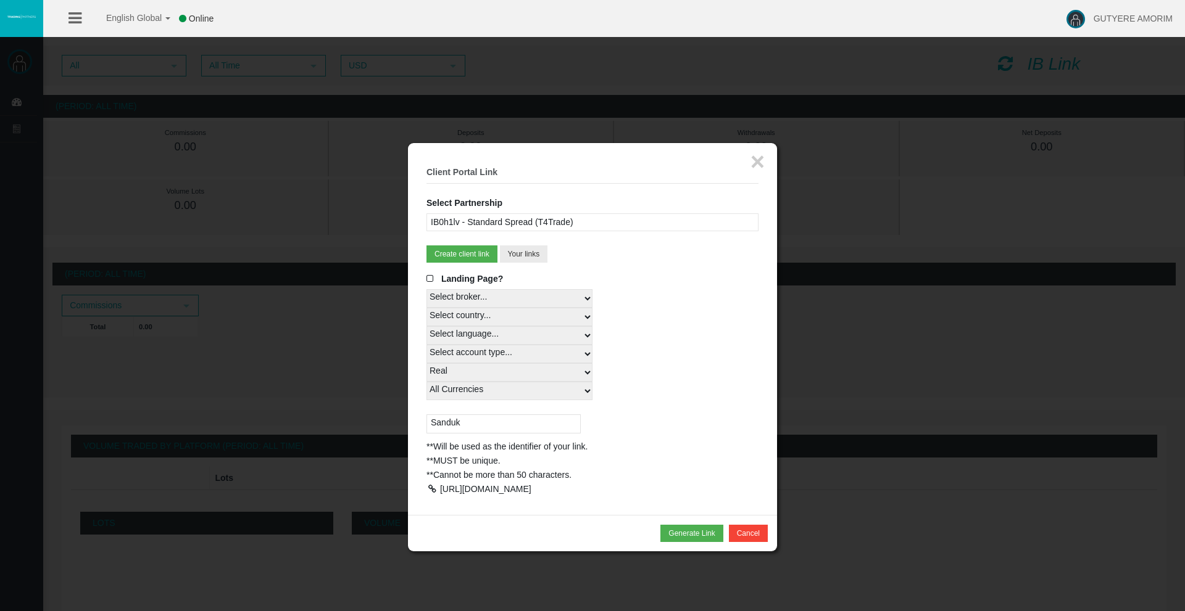
drag, startPoint x: 505, startPoint y: 518, endPoint x: 439, endPoint y: 491, distance: 71.4
click at [439, 491] on div "[URL][DOMAIN_NAME]" at bounding box center [592, 489] width 332 height 14
copy div "[URL][DOMAIN_NAME]"
click at [744, 542] on button "Cancel" at bounding box center [748, 533] width 39 height 17
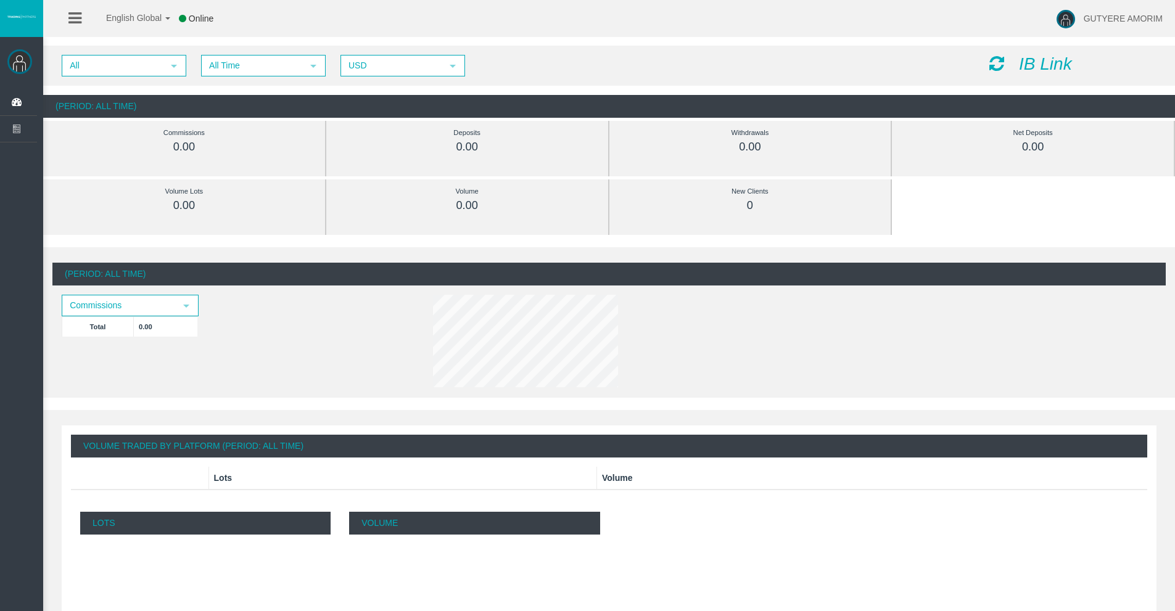
click at [20, 65] on img at bounding box center [19, 61] width 25 height 25
click at [81, 20] on icon at bounding box center [74, 17] width 13 height 15
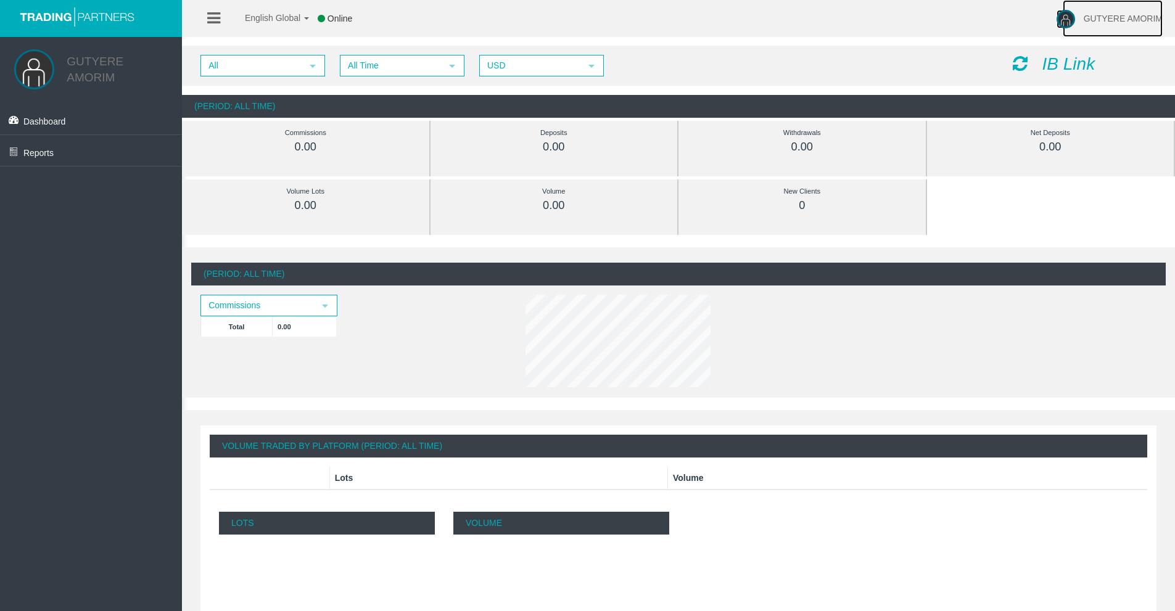
click at [1120, 18] on span "GUTYERE AMORIM" at bounding box center [1123, 19] width 79 height 10
